Goal: Information Seeking & Learning: Compare options

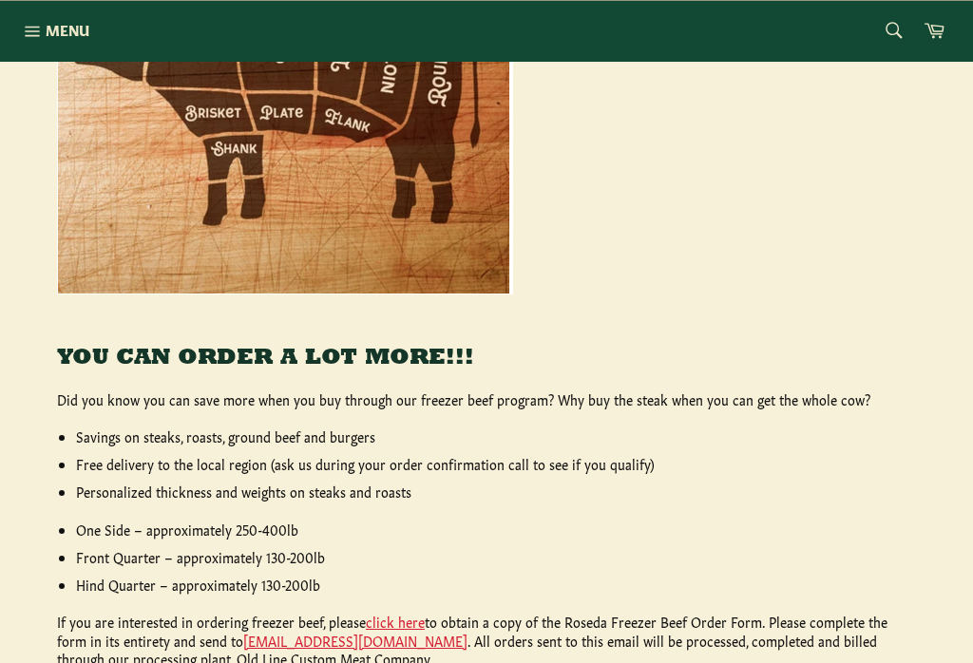
scroll to position [586, 0]
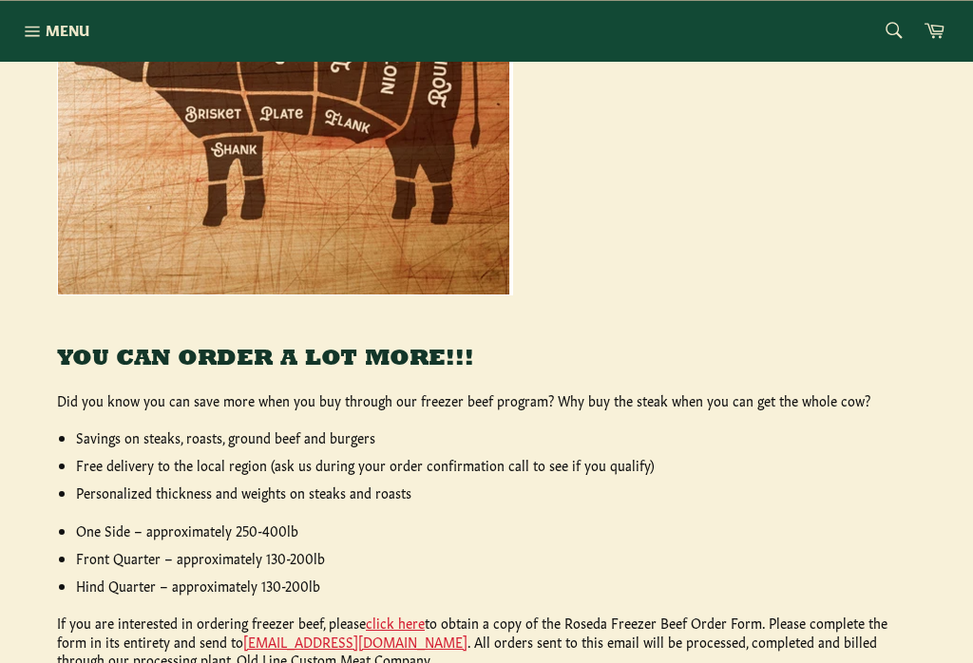
click at [69, 35] on span "Menu" at bounding box center [68, 30] width 44 height 20
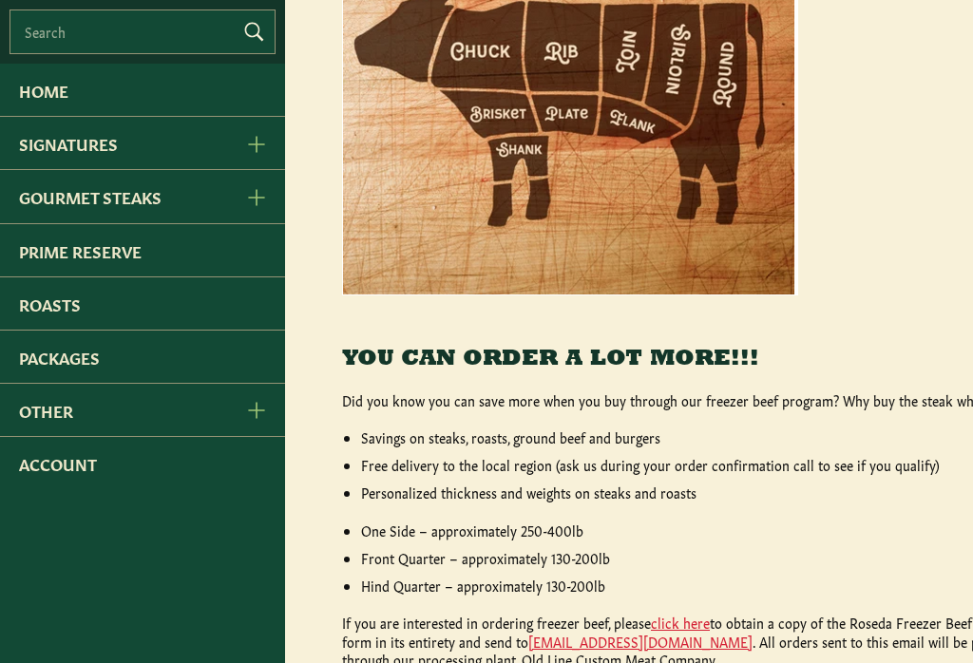
click at [73, 86] on link "Home" at bounding box center [142, 90] width 285 height 52
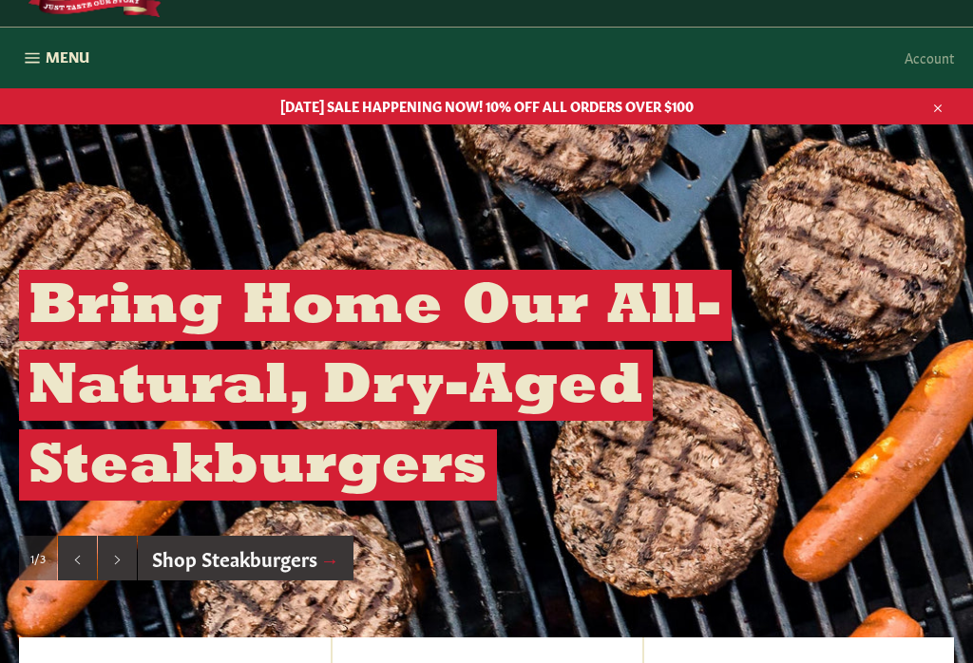
scroll to position [144, 0]
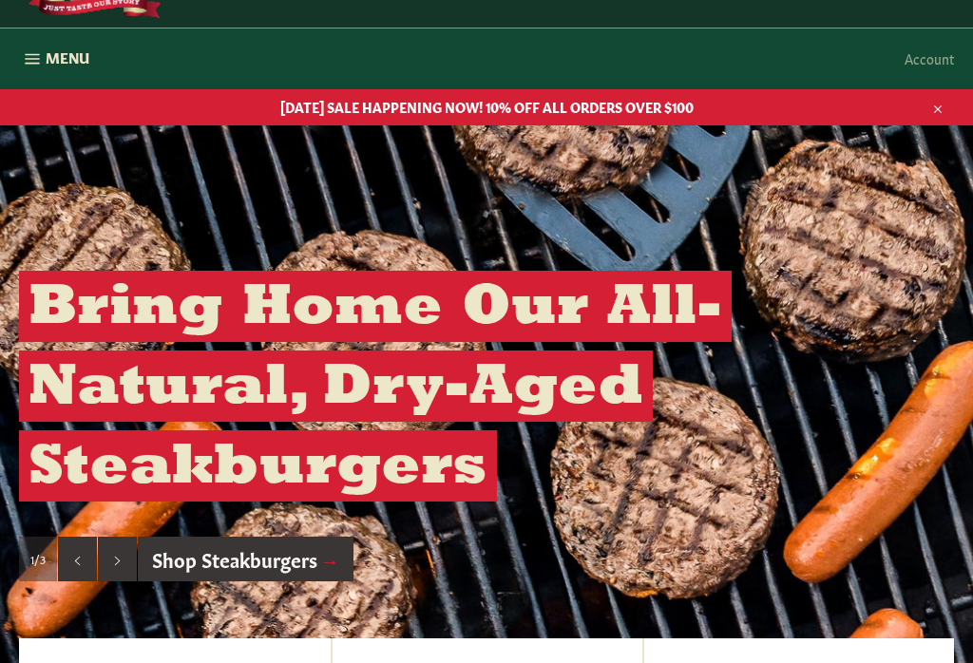
click at [81, 56] on span "Menu" at bounding box center [68, 58] width 44 height 20
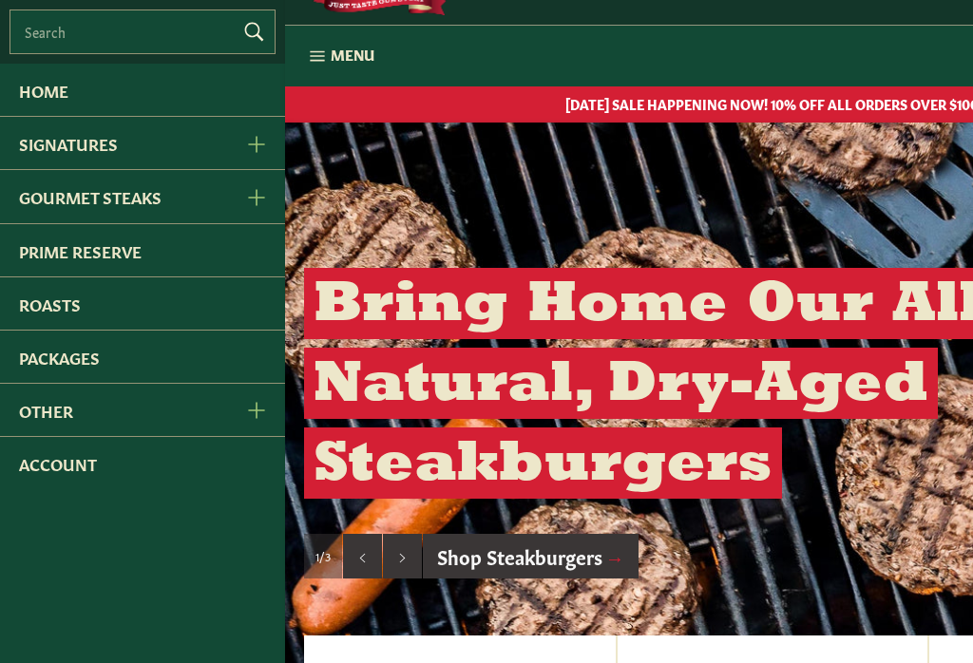
scroll to position [148, 0]
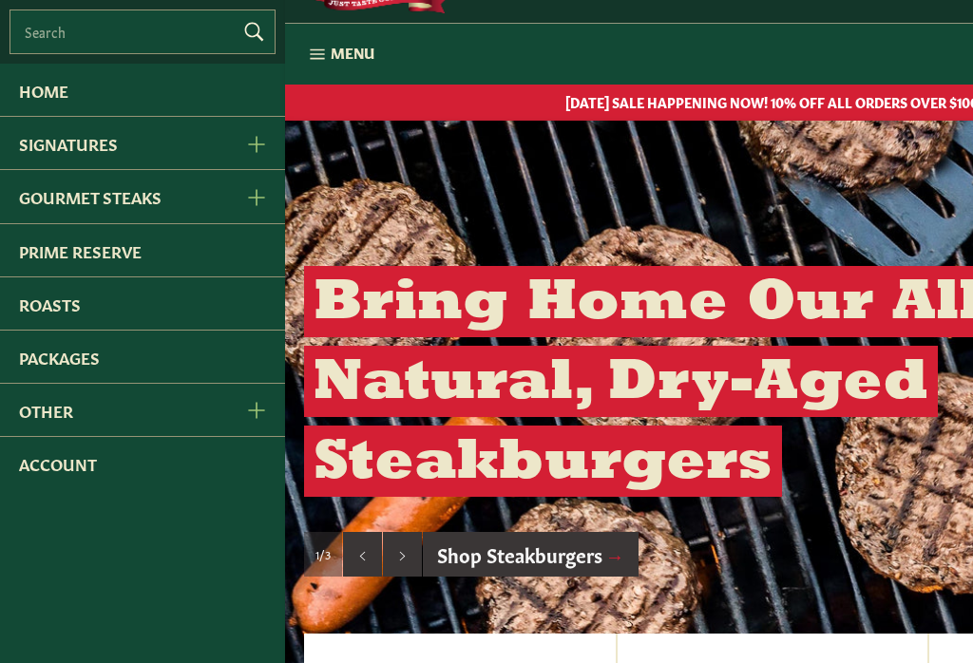
click at [253, 149] on icon "Signatures Menu" at bounding box center [256, 144] width 16 height 16
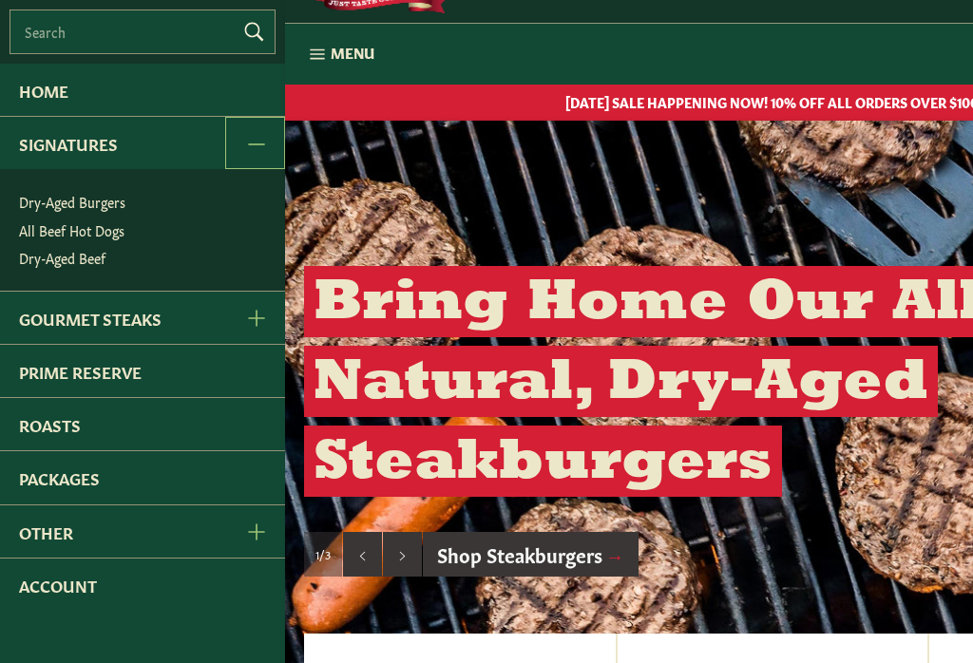
click at [117, 481] on link "Packages" at bounding box center [142, 477] width 285 height 52
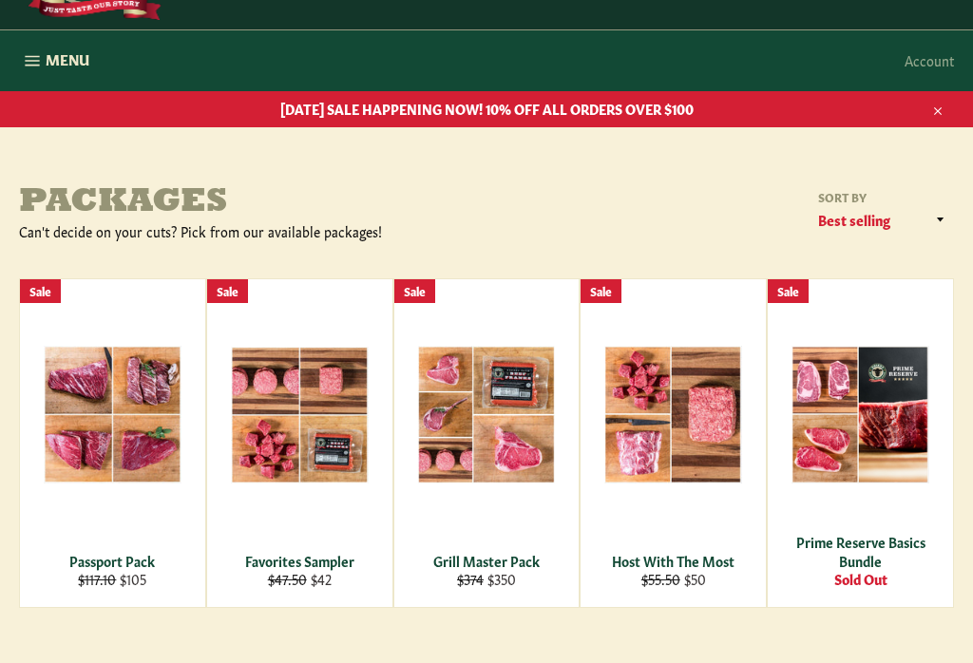
scroll to position [149, 0]
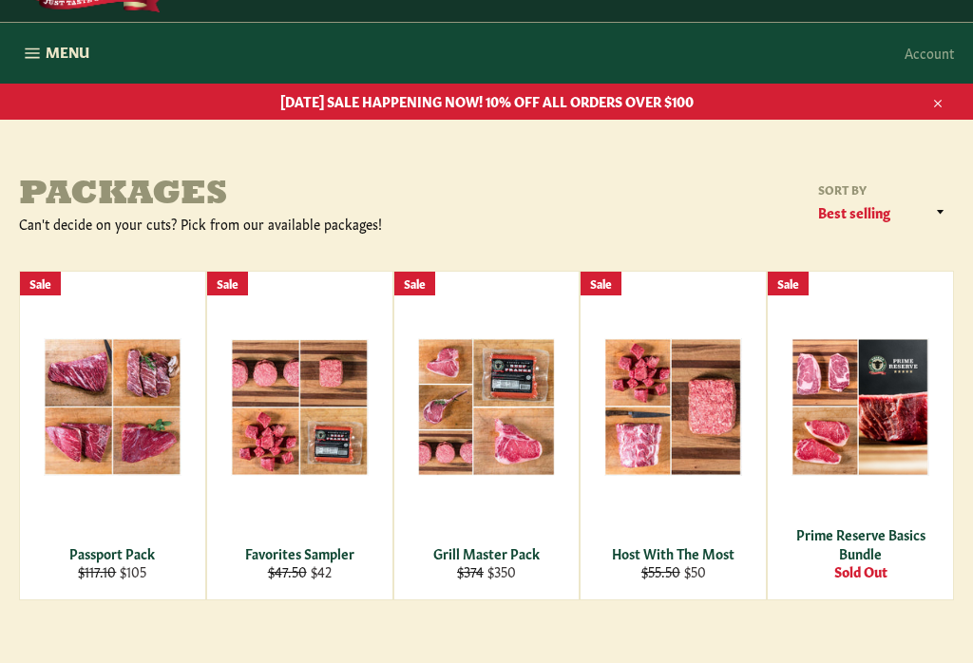
click at [514, 547] on div "Grill Master Pack" at bounding box center [487, 554] width 162 height 18
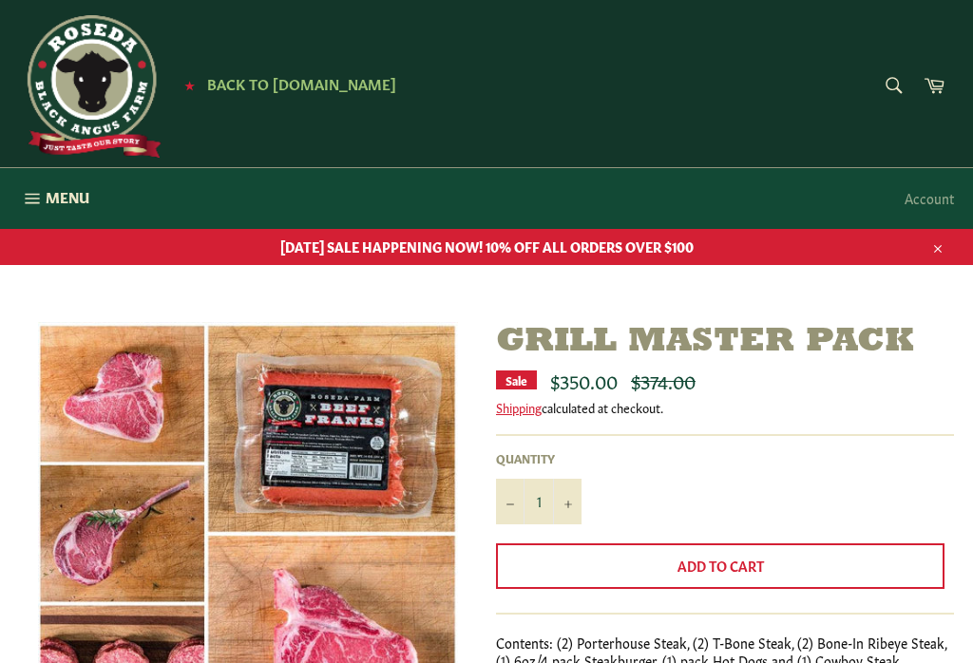
scroll to position [5, 0]
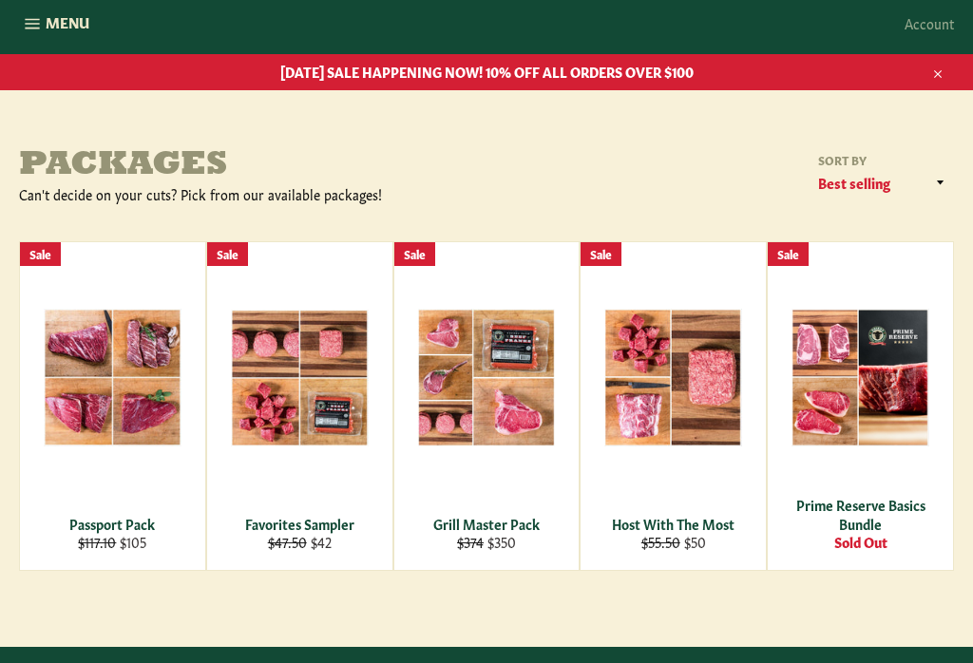
scroll to position [179, 0]
click at [316, 518] on div "Favorites Sampler" at bounding box center [300, 524] width 162 height 18
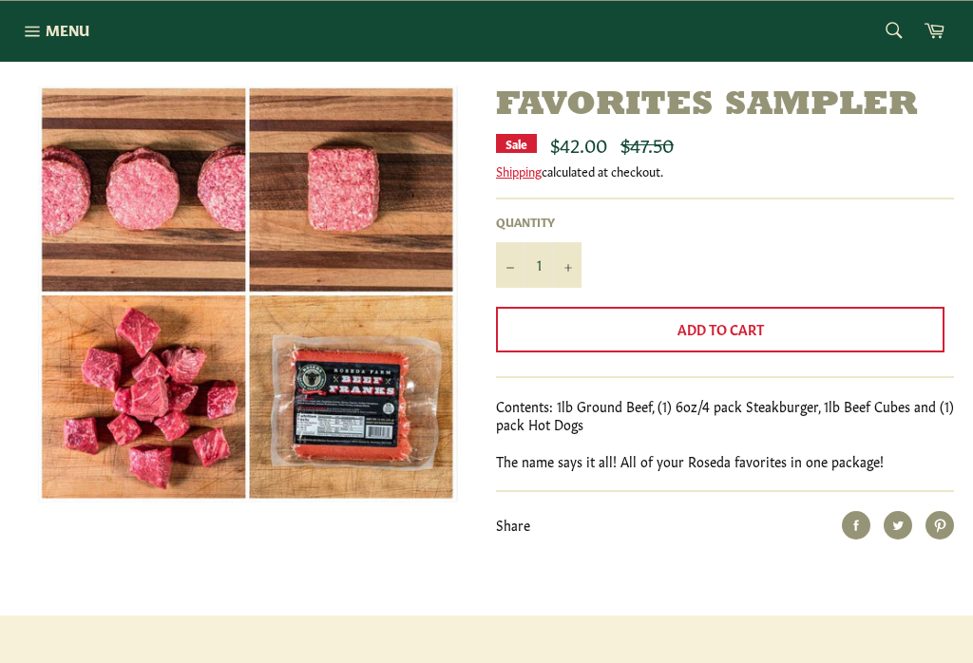
scroll to position [234, 0]
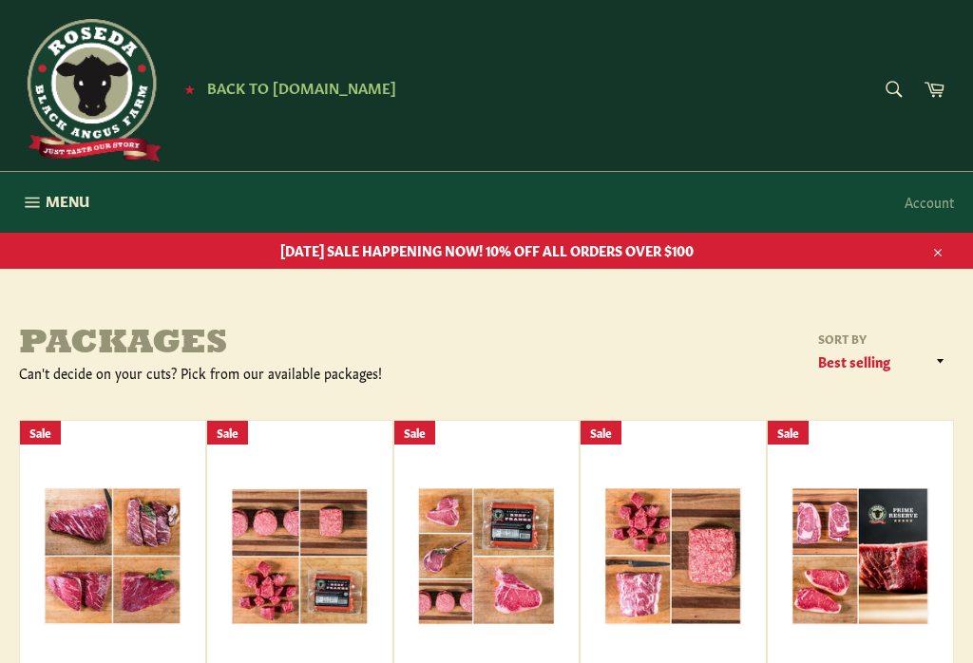
scroll to position [179, 0]
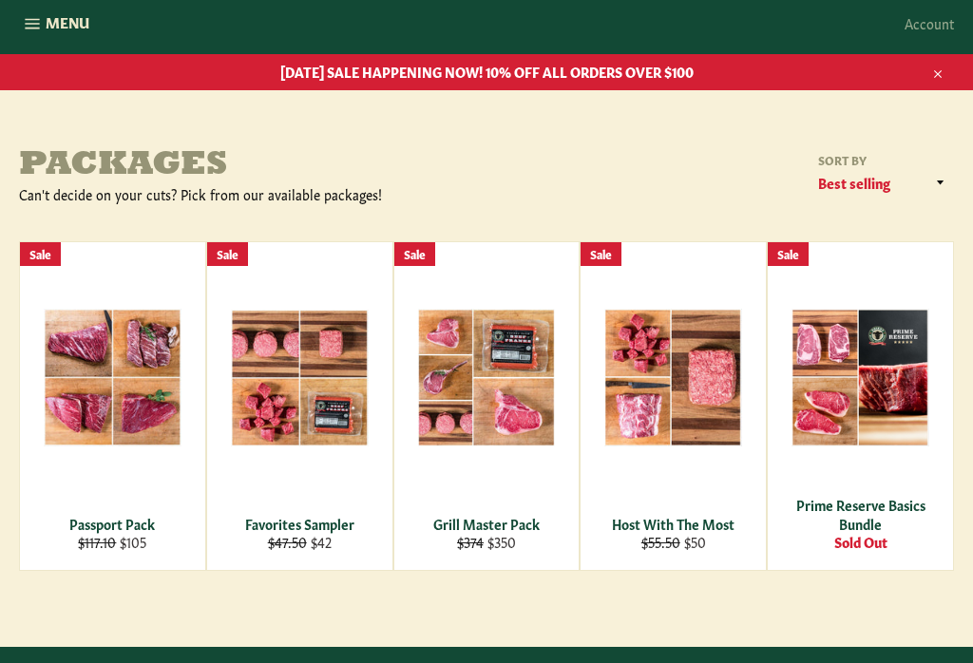
click at [146, 527] on div "Passport Pack" at bounding box center [113, 524] width 162 height 18
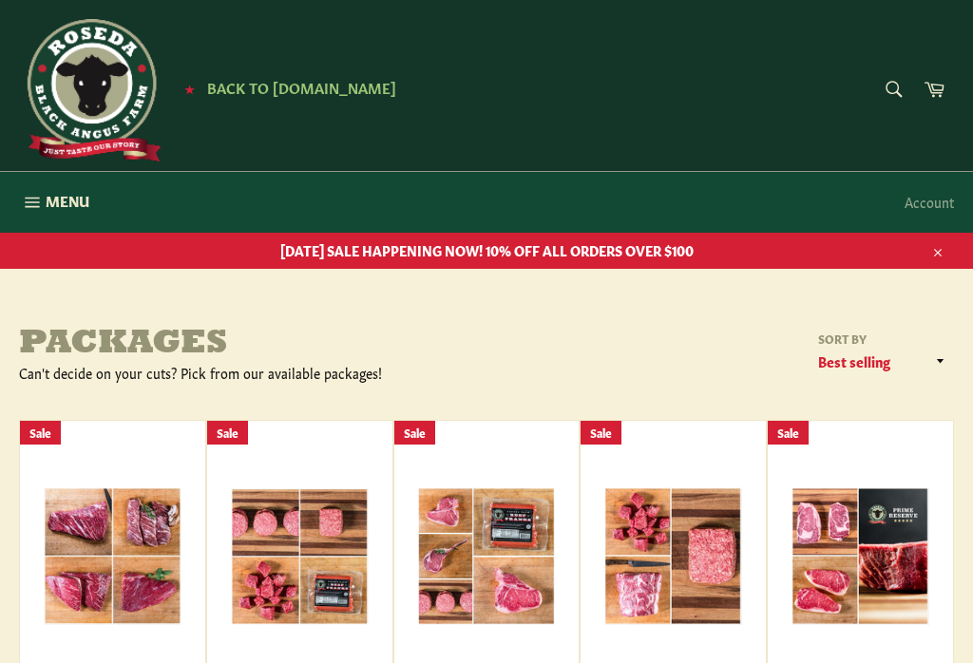
scroll to position [179, 0]
